Goal: Information Seeking & Learning: Learn about a topic

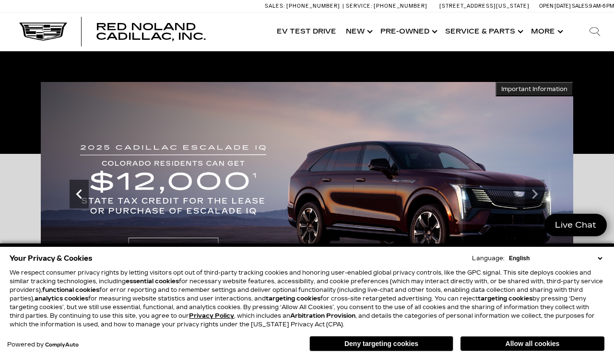
click at [76, 196] on icon "Previous" at bounding box center [79, 194] width 19 height 19
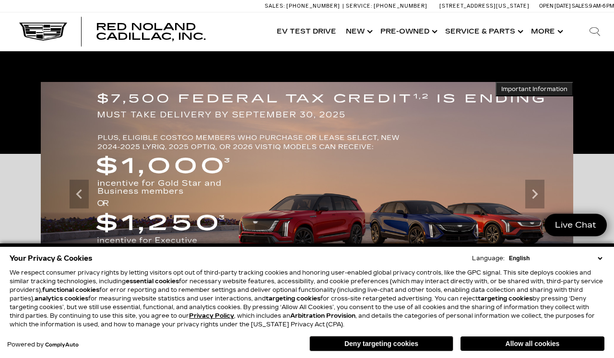
click at [358, 352] on button "Deny targeting cookies" at bounding box center [381, 343] width 144 height 15
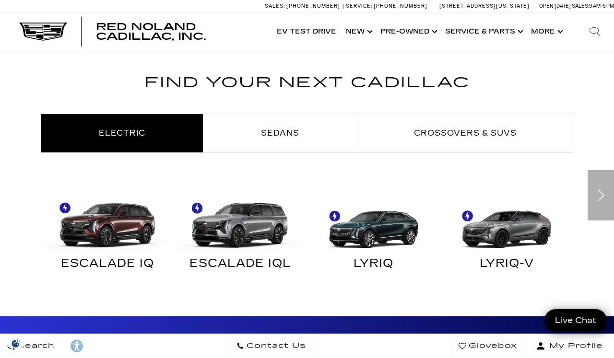
scroll to position [484, 0]
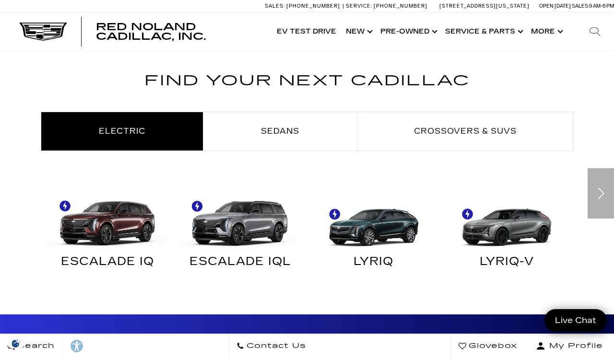
click at [597, 192] on div "Next" at bounding box center [601, 193] width 26 height 50
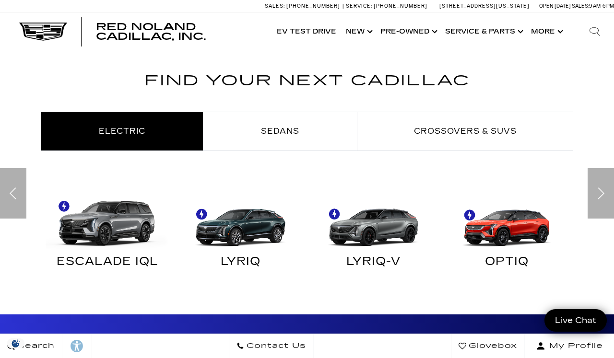
click at [6, 190] on div "Previous" at bounding box center [13, 193] width 26 height 50
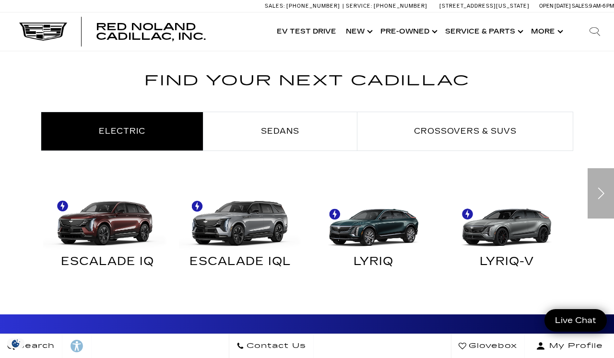
click at [101, 238] on img at bounding box center [105, 220] width 124 height 62
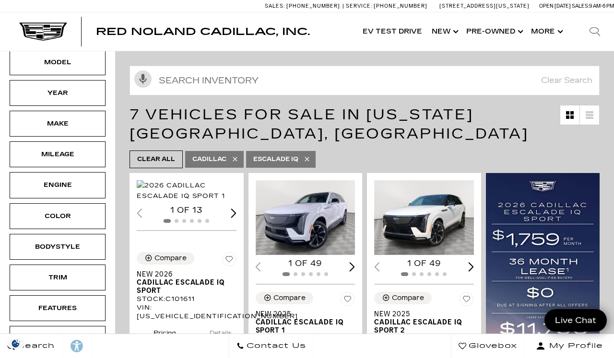
scroll to position [82, 0]
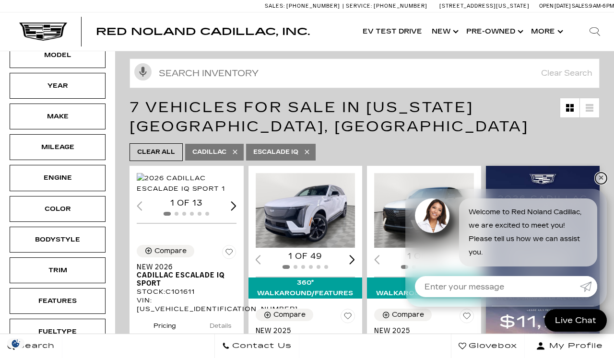
click at [598, 184] on link "✕" at bounding box center [601, 179] width 12 height 12
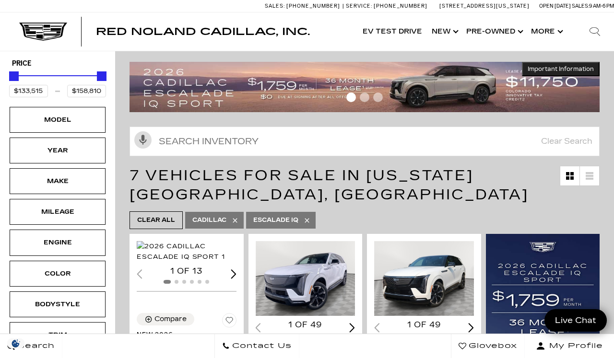
scroll to position [0, 0]
